Goal: Task Accomplishment & Management: Manage account settings

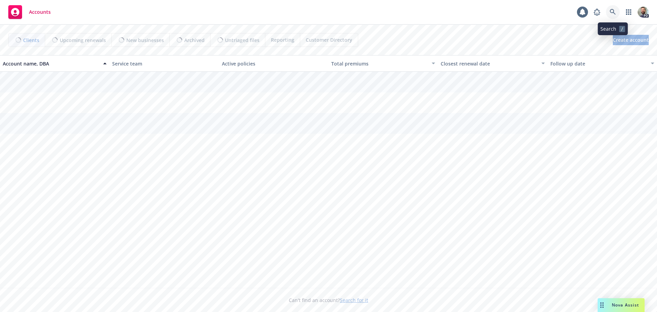
click at [610, 13] on icon at bounding box center [613, 12] width 6 height 6
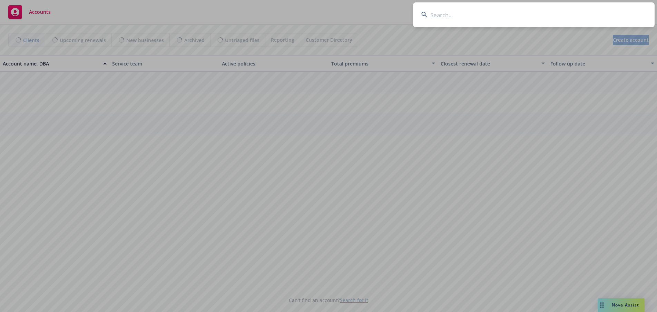
click at [584, 11] on input at bounding box center [533, 14] width 241 height 25
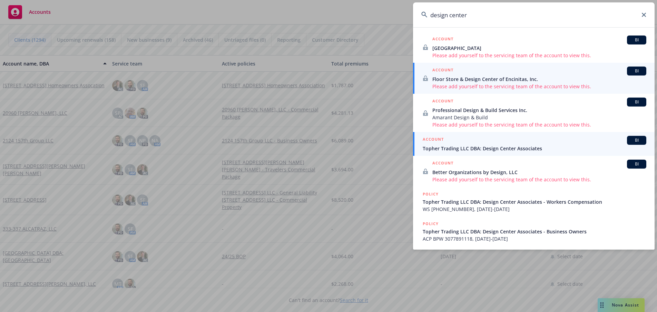
type input "design center"
click at [460, 149] on span "Topher Trading LLC DBA: Design Center Associates" at bounding box center [535, 148] width 224 height 7
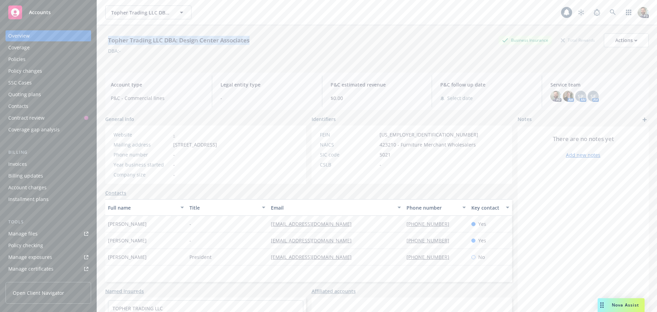
drag, startPoint x: 250, startPoint y: 38, endPoint x: 99, endPoint y: 38, distance: 151.4
click at [99, 38] on div "Topher Trading LLC DBA: Design Center Associates Business Insurance Total Rewar…" at bounding box center [377, 181] width 560 height 312
click at [264, 38] on div "Topher Trading LLC DBA: Design Center Associates Business Insurance Total Rewar…" at bounding box center [376, 40] width 543 height 14
drag, startPoint x: 253, startPoint y: 40, endPoint x: 104, endPoint y: 41, distance: 149.0
click at [104, 41] on div "Topher Trading LLC DBA: Design Center Associates Business Insurance Total Rewar…" at bounding box center [377, 181] width 560 height 312
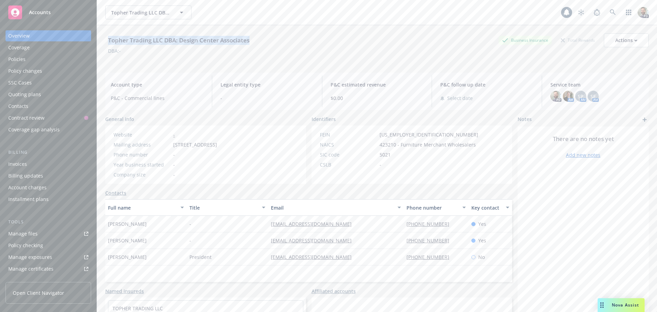
click at [16, 59] on div "Policies" at bounding box center [16, 59] width 17 height 11
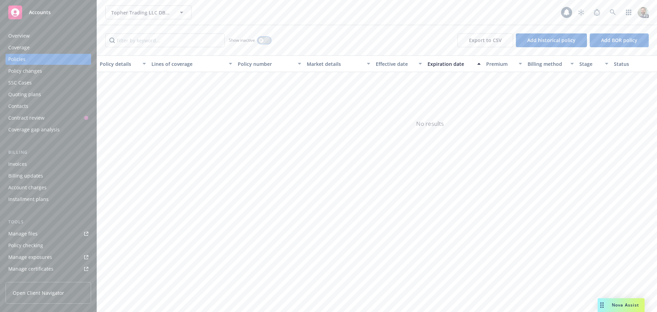
click at [263, 40] on div "button" at bounding box center [261, 40] width 5 height 5
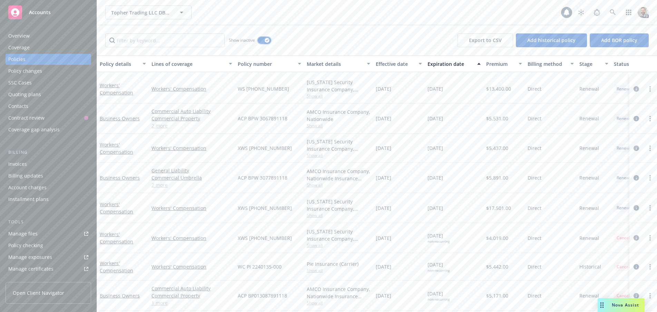
scroll to position [225, 0]
click at [260, 41] on button "button" at bounding box center [264, 40] width 13 height 7
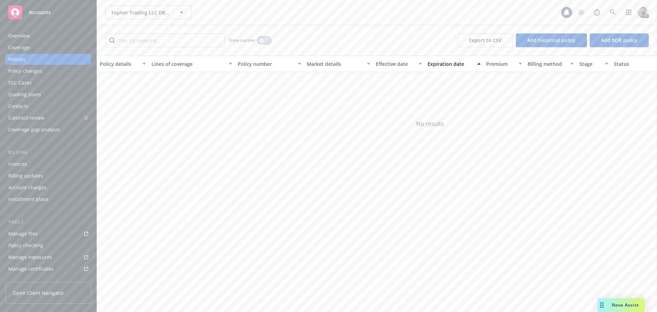
click at [261, 41] on icon "button" at bounding box center [261, 40] width 3 height 3
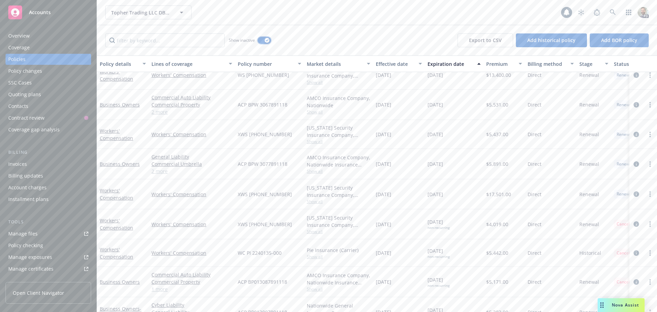
scroll to position [225, 0]
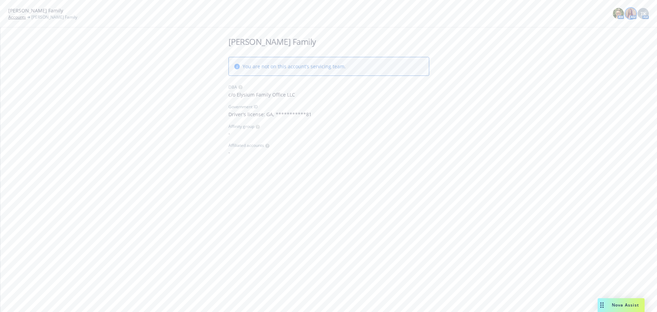
click at [631, 15] on img at bounding box center [630, 13] width 11 height 11
click at [476, 21] on div "Acuna Family Accounts Acuna Family AM AM TK AM" at bounding box center [328, 14] width 657 height 28
click at [621, 12] on img at bounding box center [618, 13] width 11 height 11
click at [643, 14] on span "TK" at bounding box center [643, 13] width 6 height 7
click at [638, 29] on link "close" at bounding box center [638, 32] width 8 height 8
